Goal: Task Accomplishment & Management: Use online tool/utility

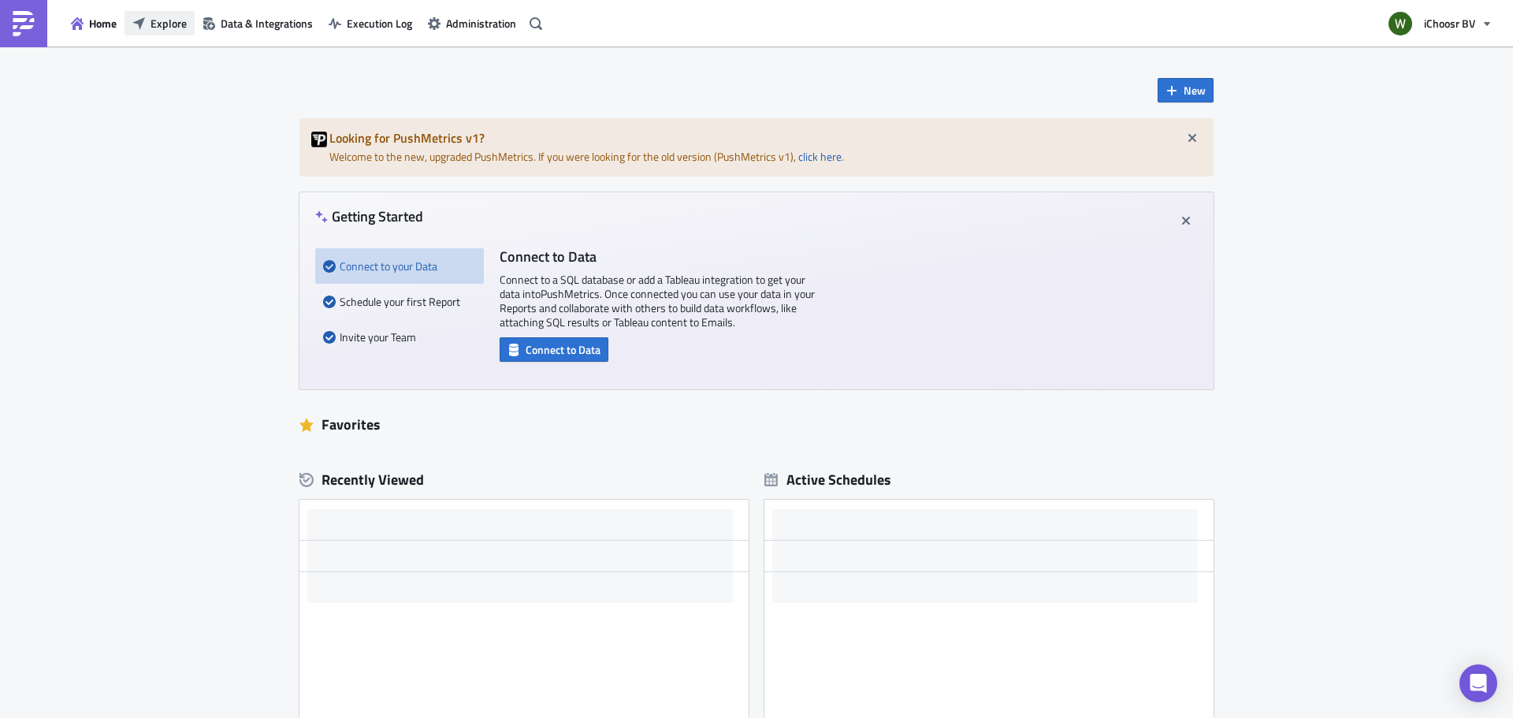
click at [163, 28] on span "Explore" at bounding box center [168, 23] width 36 height 17
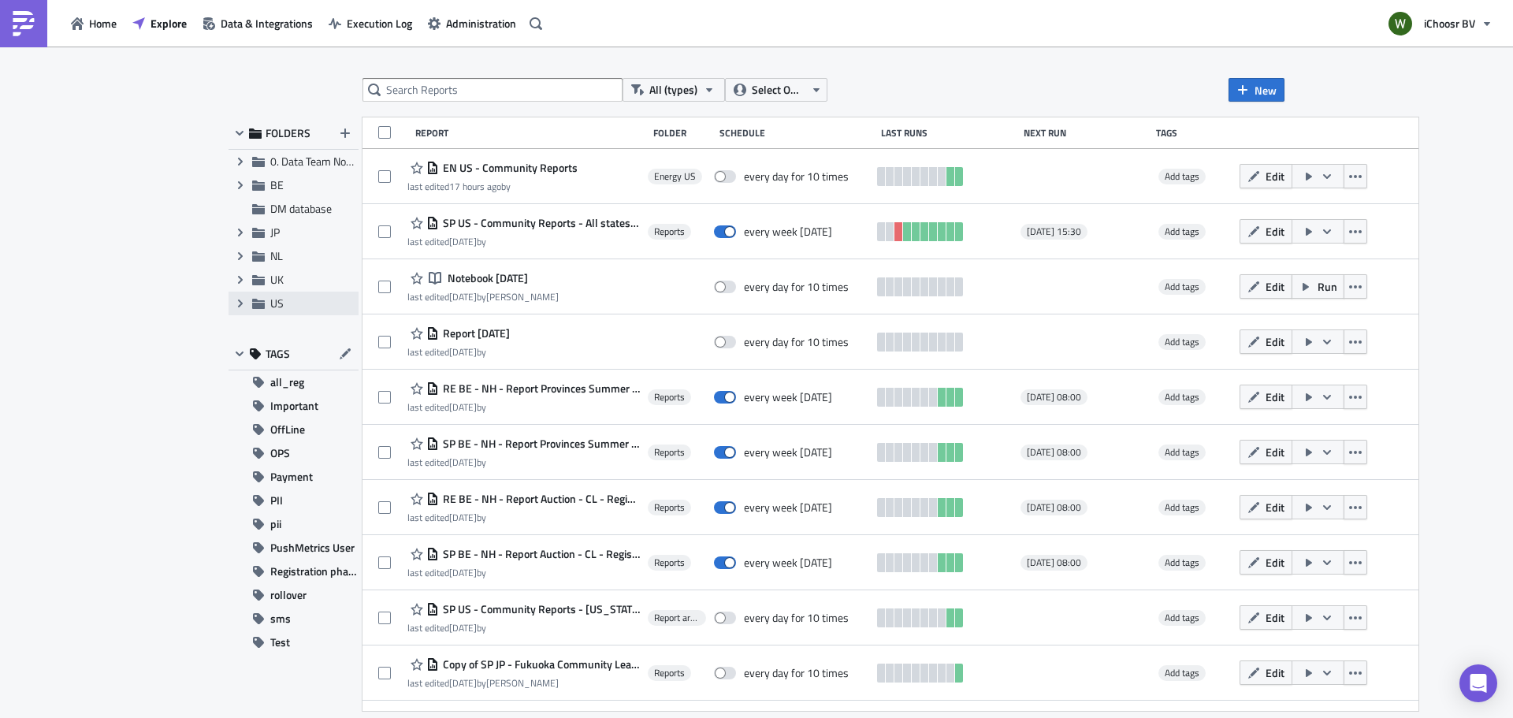
click at [269, 304] on div "Expand group US" at bounding box center [294, 304] width 130 height 24
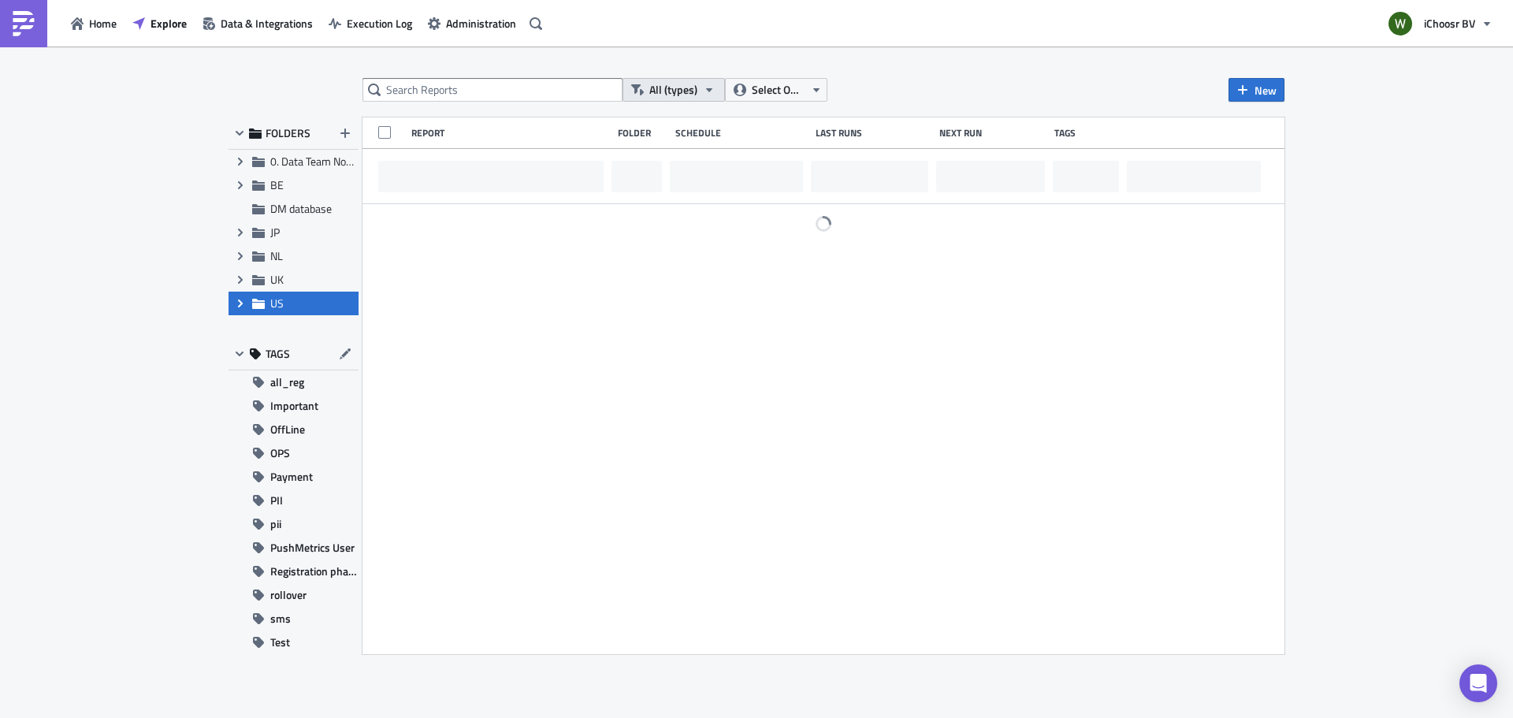
click at [668, 82] on span "All (types)" at bounding box center [673, 89] width 48 height 17
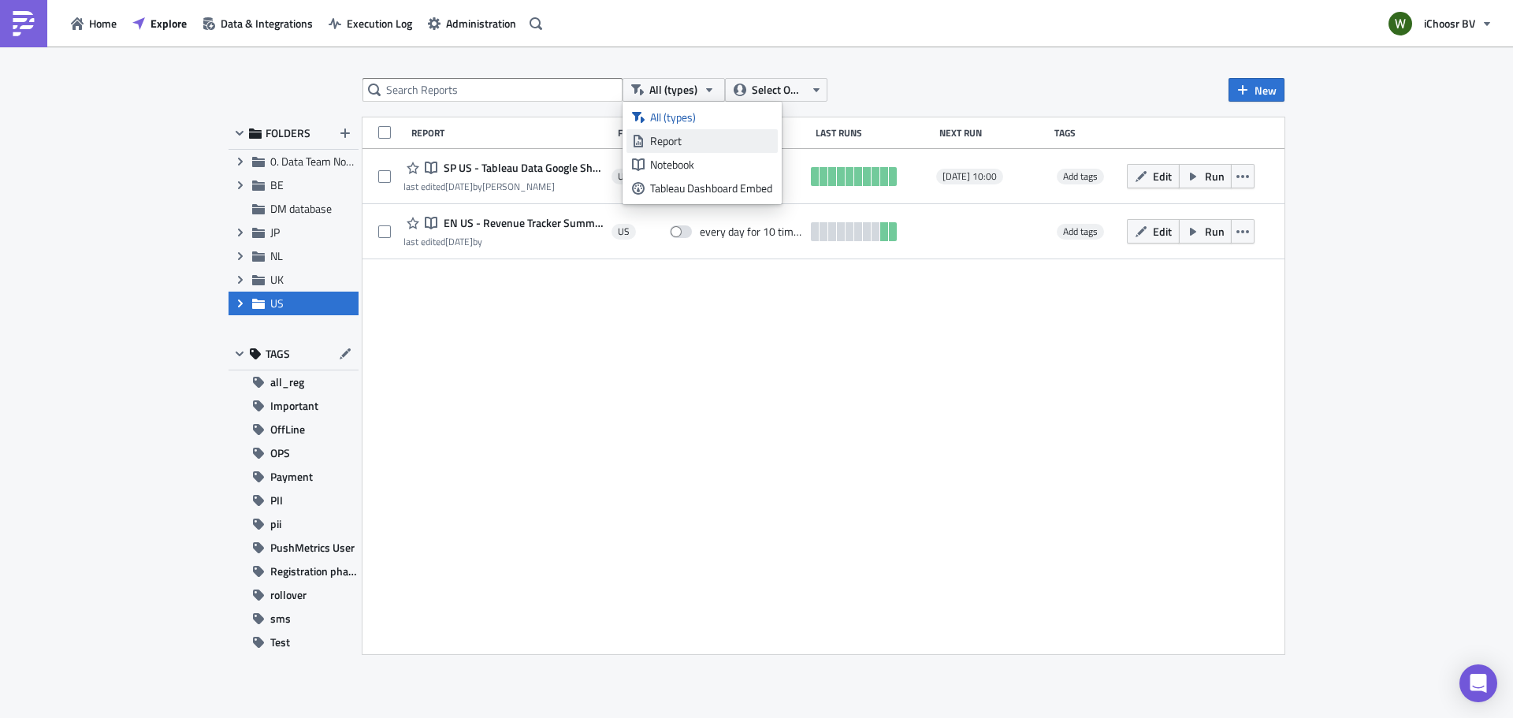
click at [676, 144] on div "Report" at bounding box center [711, 141] width 122 height 16
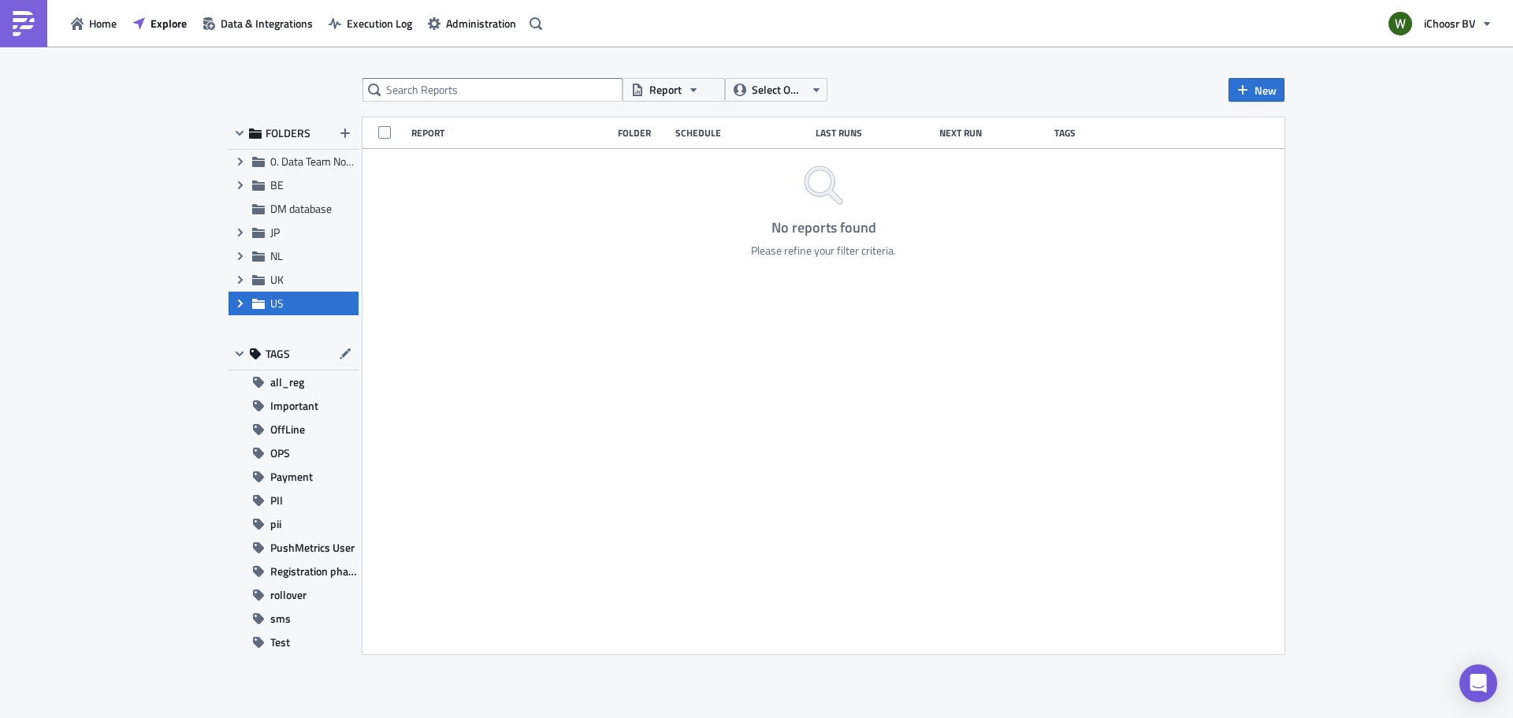
click at [240, 316] on div "FOLDERS Expand group 0. Data Team Notebooks & Reports Expand group BE DM databa…" at bounding box center [294, 385] width 130 height 537
click at [240, 303] on icon "Expand group" at bounding box center [240, 303] width 13 height 13
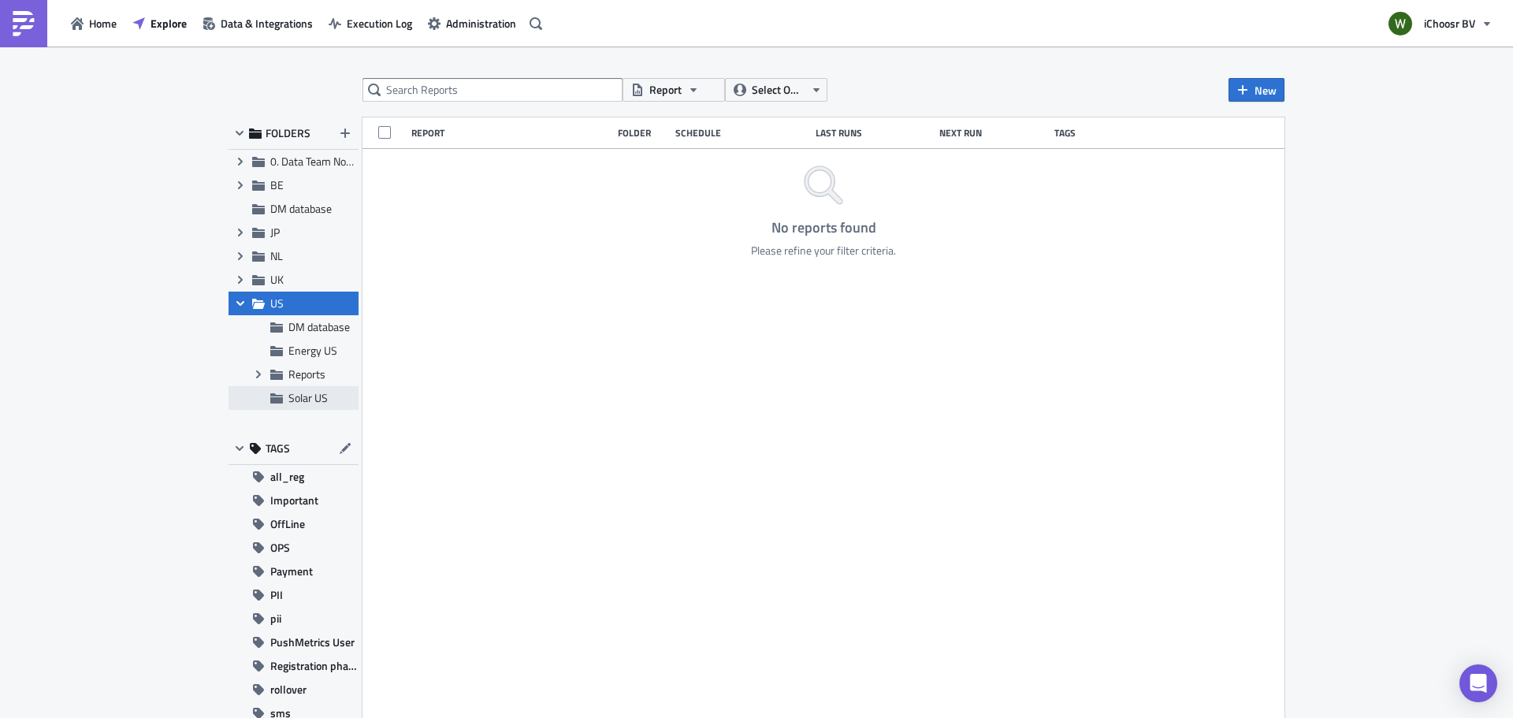
click at [301, 403] on span "Solar US" at bounding box center [307, 397] width 39 height 17
click at [270, 396] on icon at bounding box center [276, 398] width 13 height 10
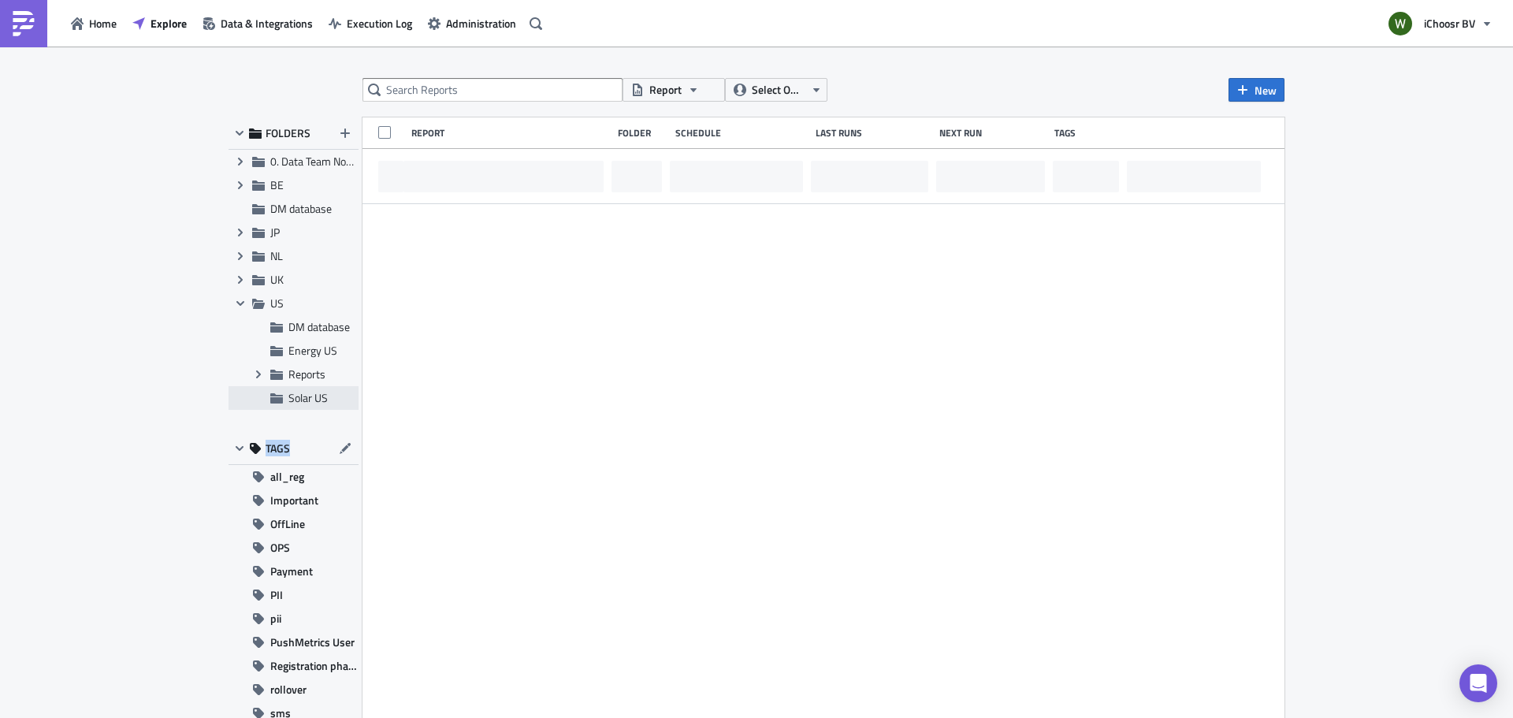
click at [270, 396] on icon at bounding box center [276, 398] width 13 height 10
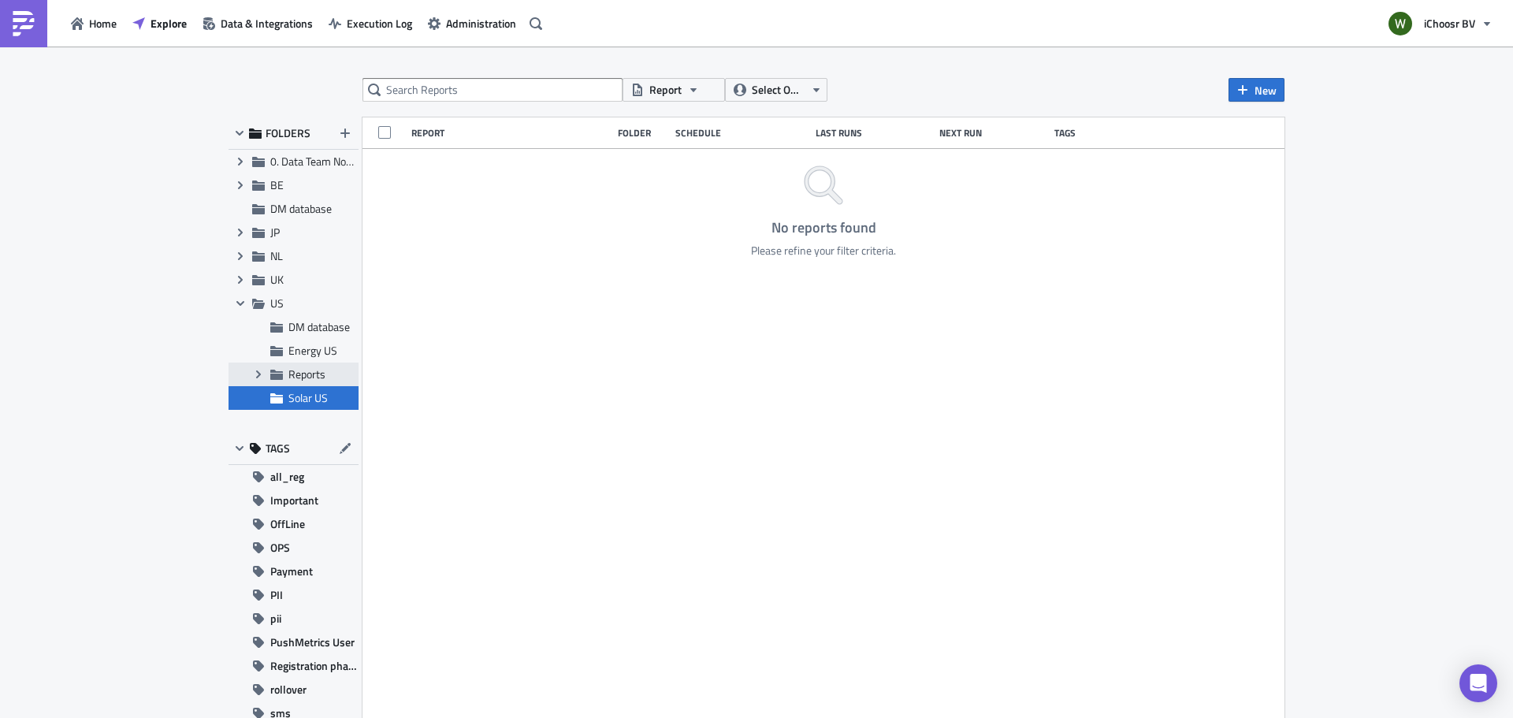
click at [270, 377] on icon at bounding box center [276, 375] width 13 height 10
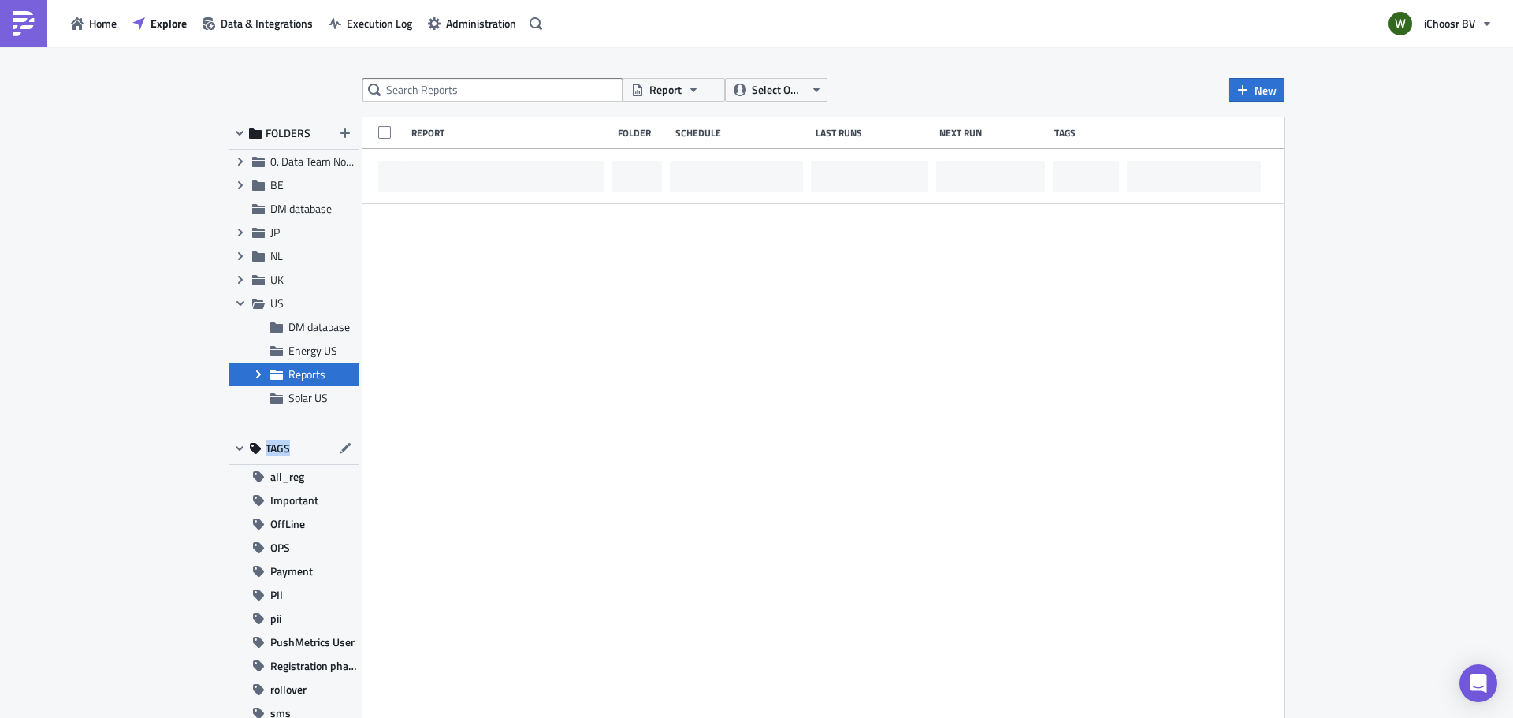
click at [270, 377] on icon at bounding box center [276, 375] width 13 height 10
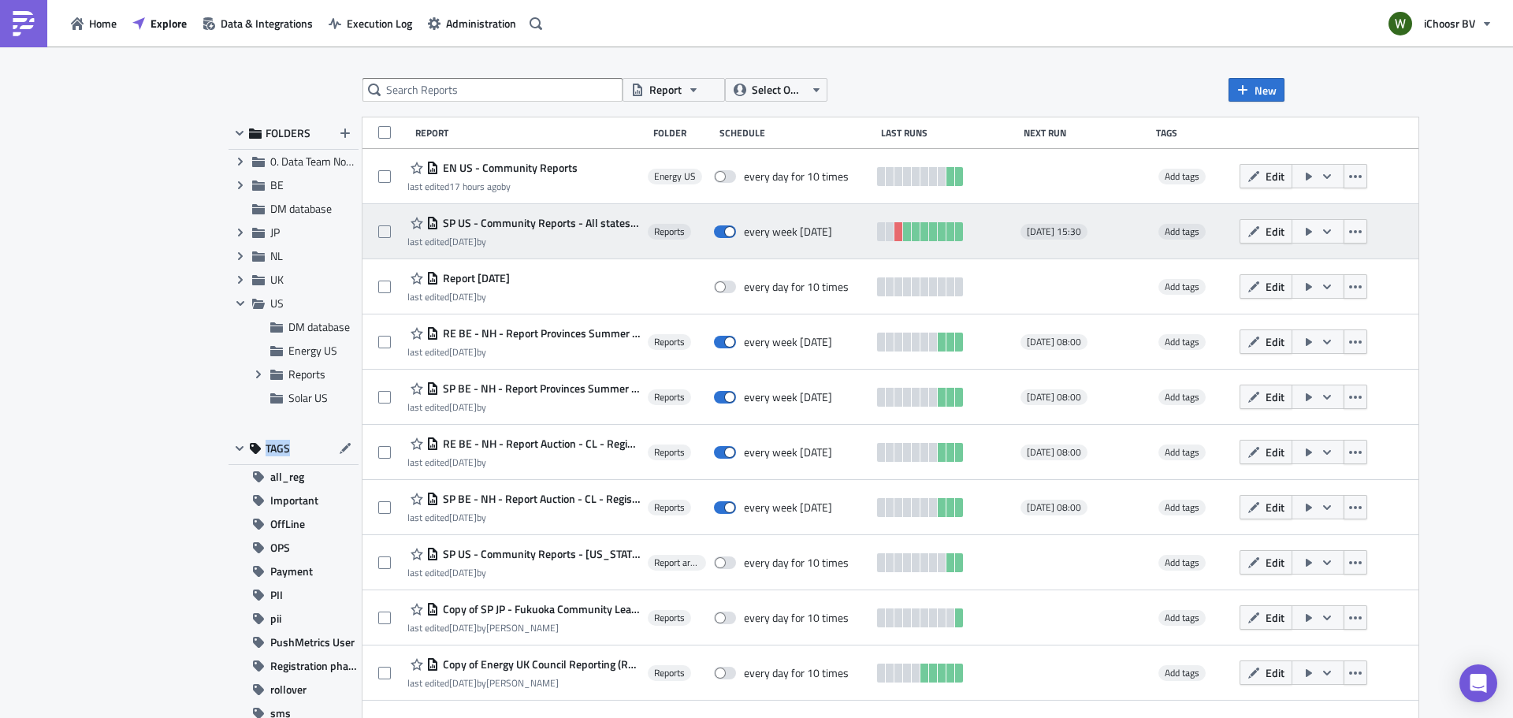
click at [499, 226] on span "SP US - Community Reports - All states ([GEOGRAPHIC_DATA], [GEOGRAPHIC_DATA], […" at bounding box center [539, 223] width 201 height 14
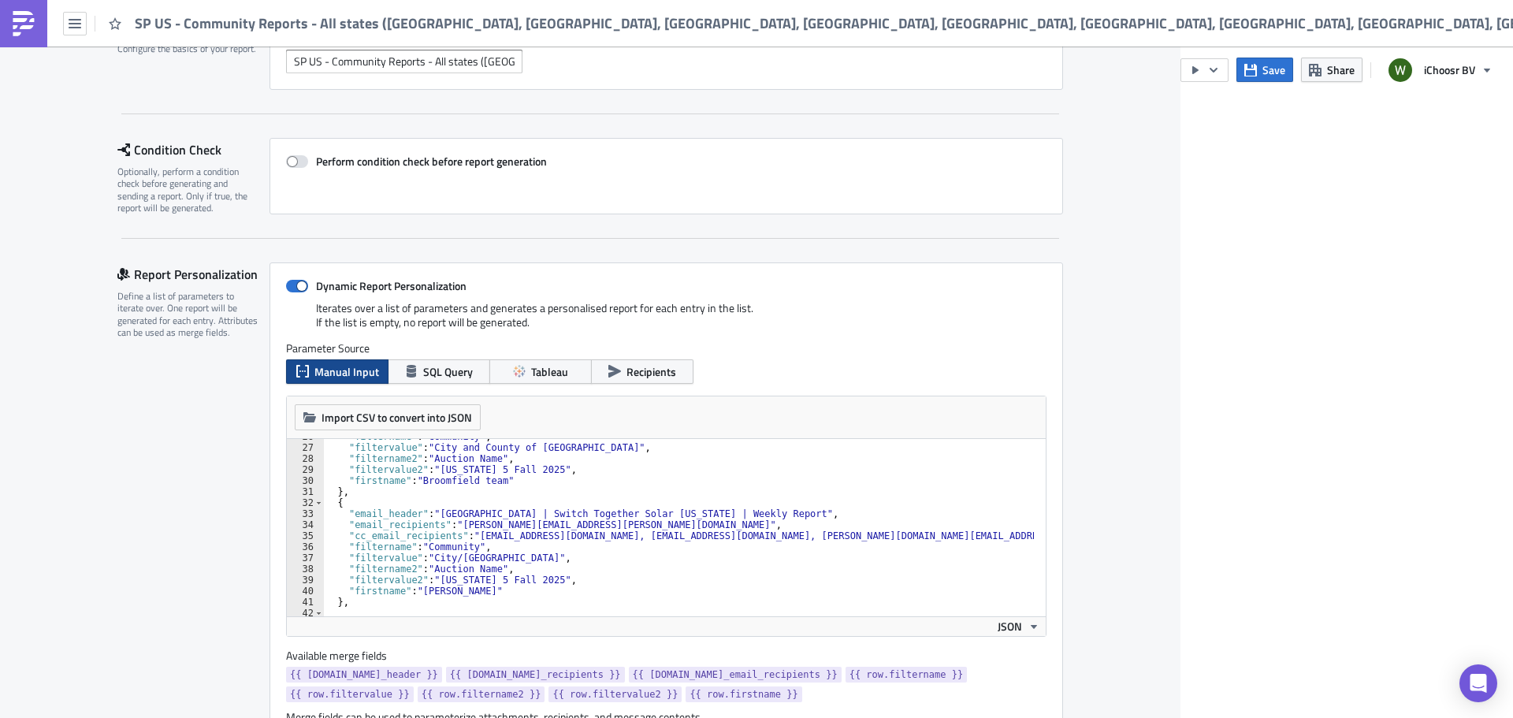
scroll to position [425, 0]
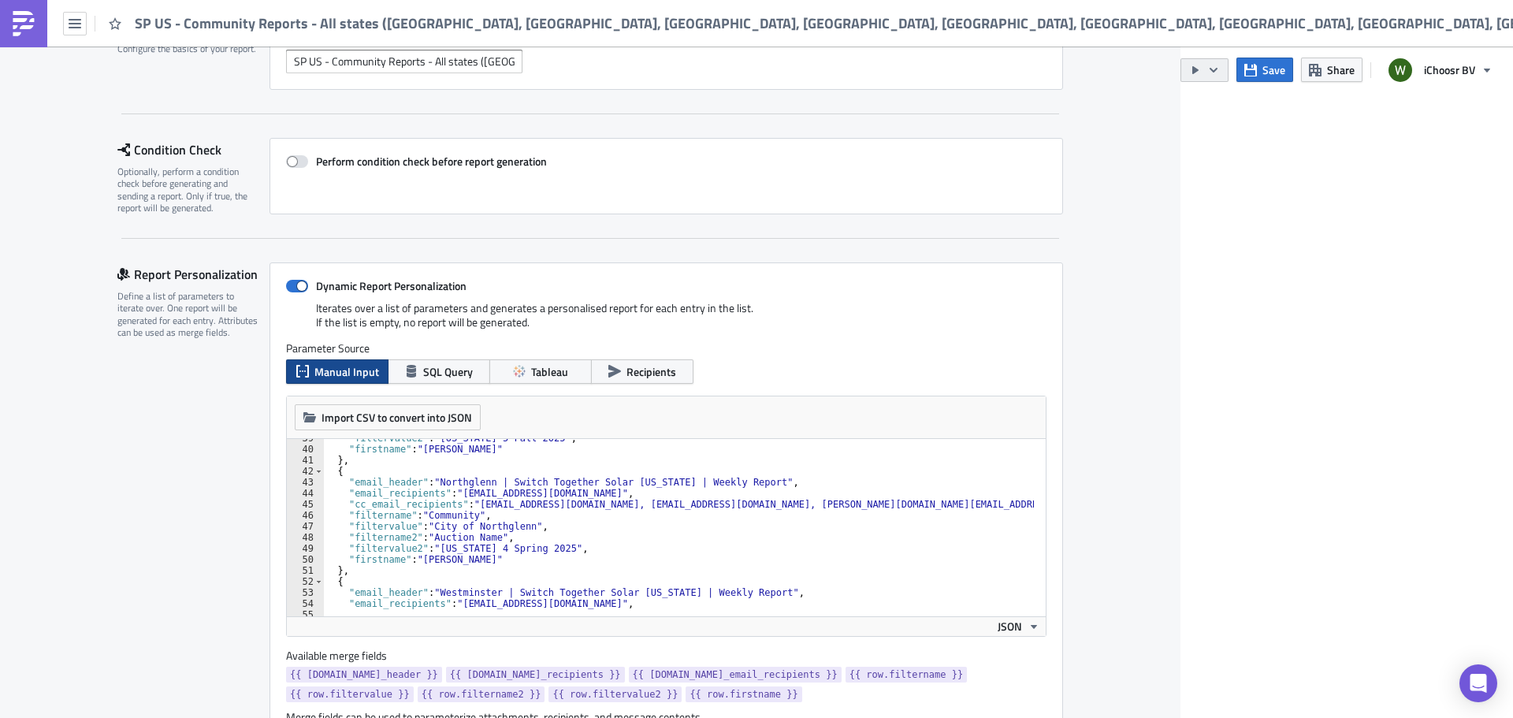
click at [1218, 64] on icon "button" at bounding box center [1213, 70] width 13 height 13
click at [1232, 64] on div "Send Just to Me" at bounding box center [1252, 63] width 123 height 16
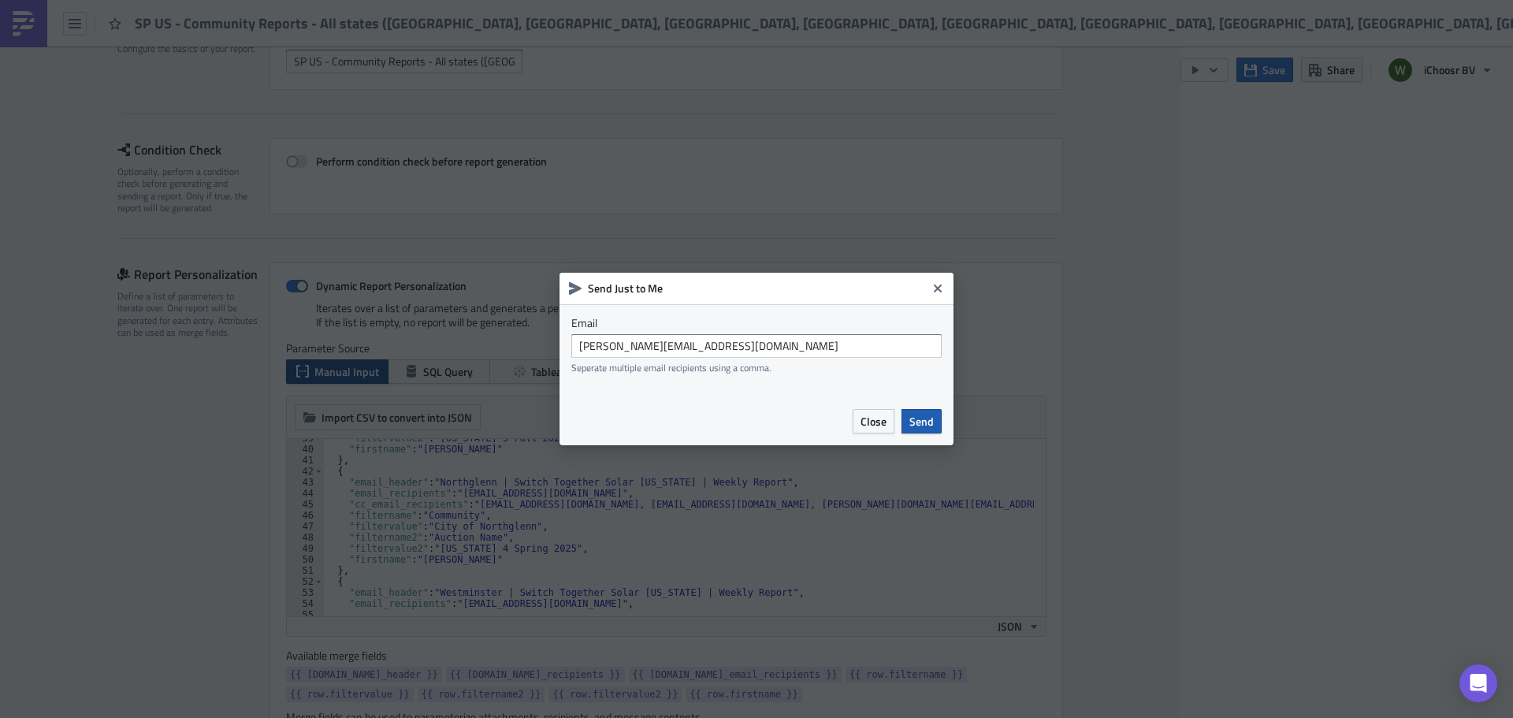
click at [927, 423] on span "Send" at bounding box center [921, 421] width 24 height 17
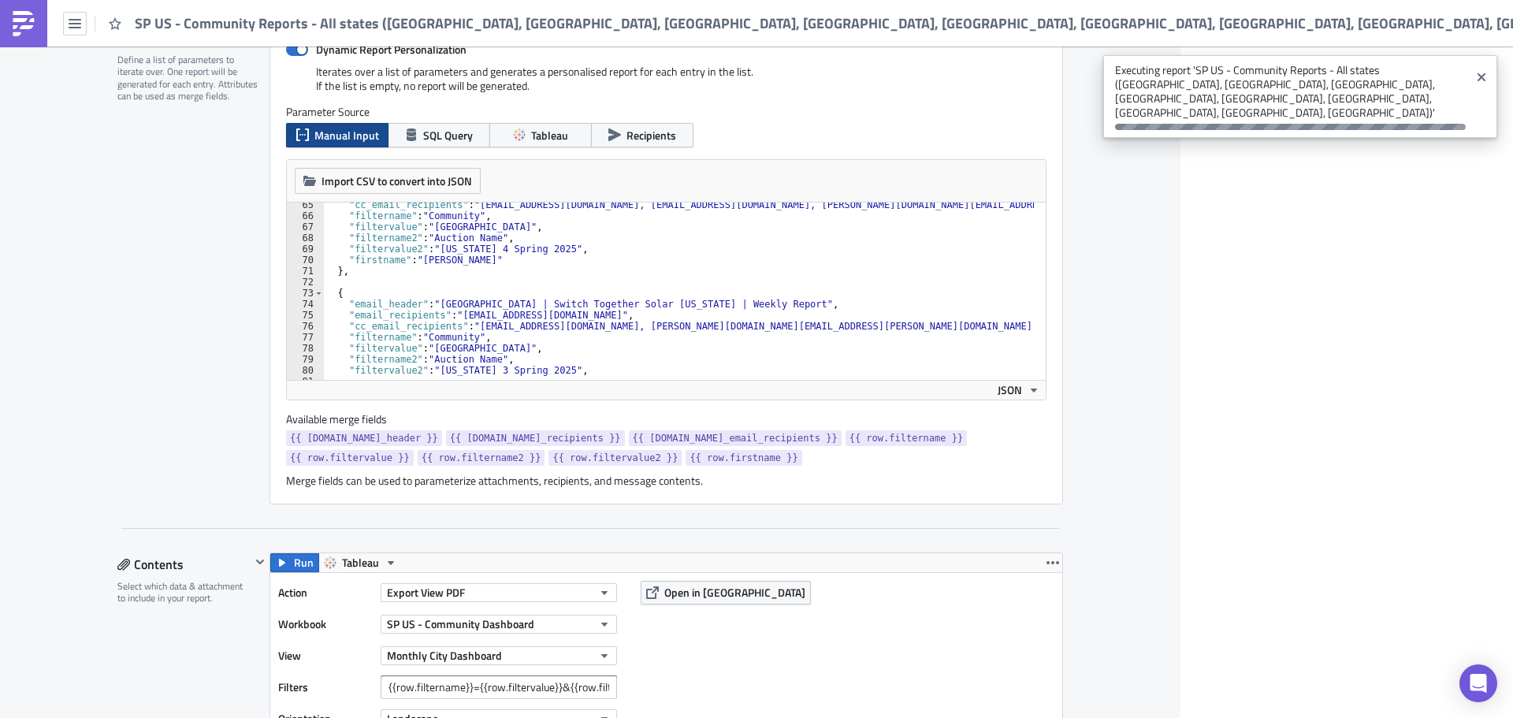
scroll to position [0, 0]
